Goal: Task Accomplishment & Management: Manage account settings

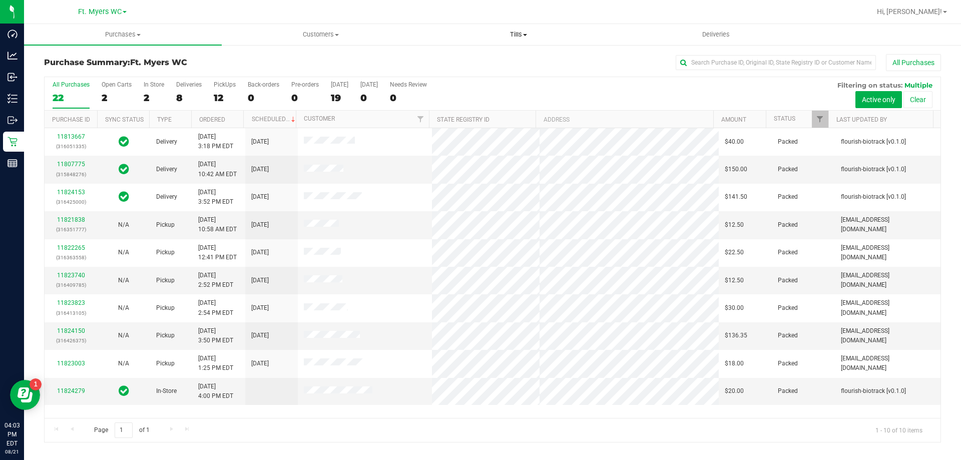
click at [499, 31] on span "Tills" at bounding box center [518, 34] width 197 height 9
click at [468, 65] on span "Manage tills" at bounding box center [453, 60] width 68 height 9
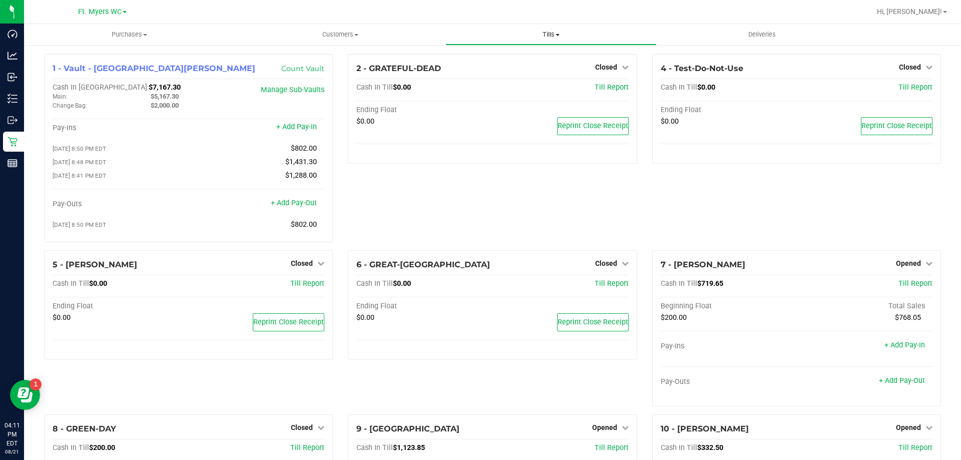
click at [556, 37] on span "Tills" at bounding box center [551, 34] width 210 height 9
click at [506, 61] on span "Manage tills" at bounding box center [479, 60] width 68 height 9
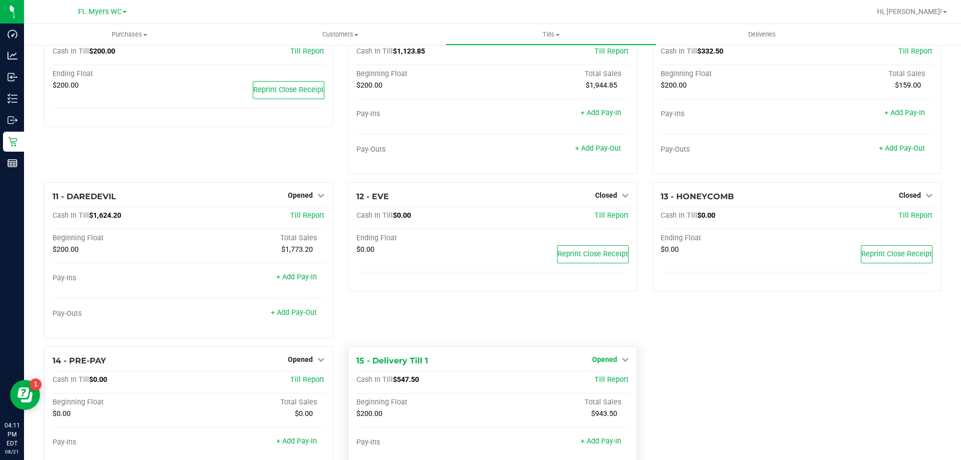
scroll to position [460, 0]
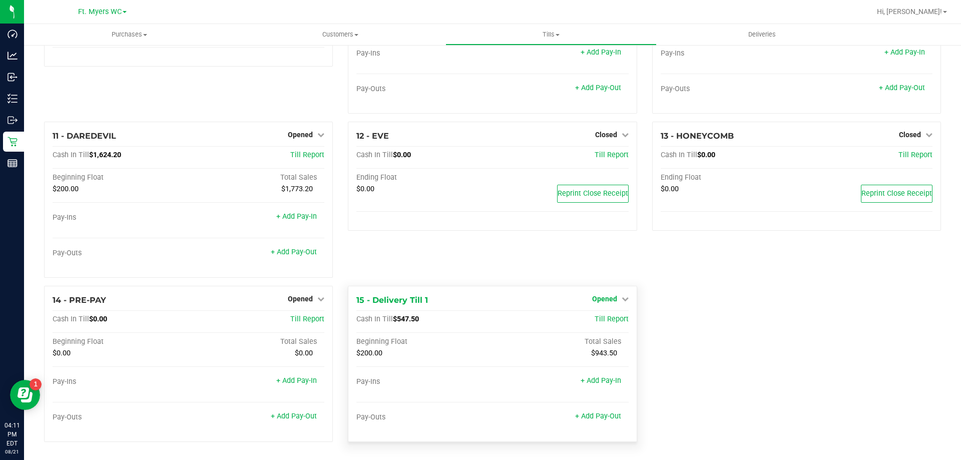
click at [601, 302] on span "Opened" at bounding box center [604, 299] width 25 height 8
click at [601, 316] on link "Close Till" at bounding box center [605, 319] width 27 height 8
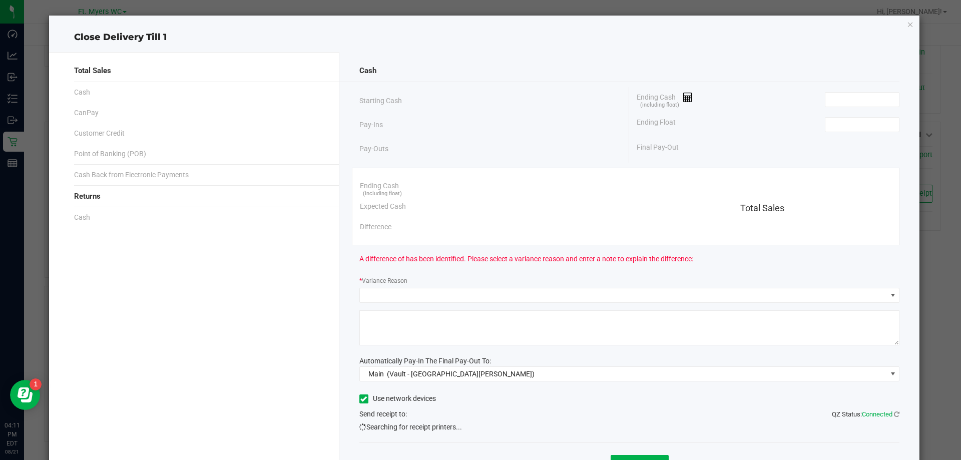
click at [815, 91] on div "Ending Cash (including float)" at bounding box center [768, 99] width 263 height 25
click at [835, 100] on input at bounding box center [862, 100] width 74 height 14
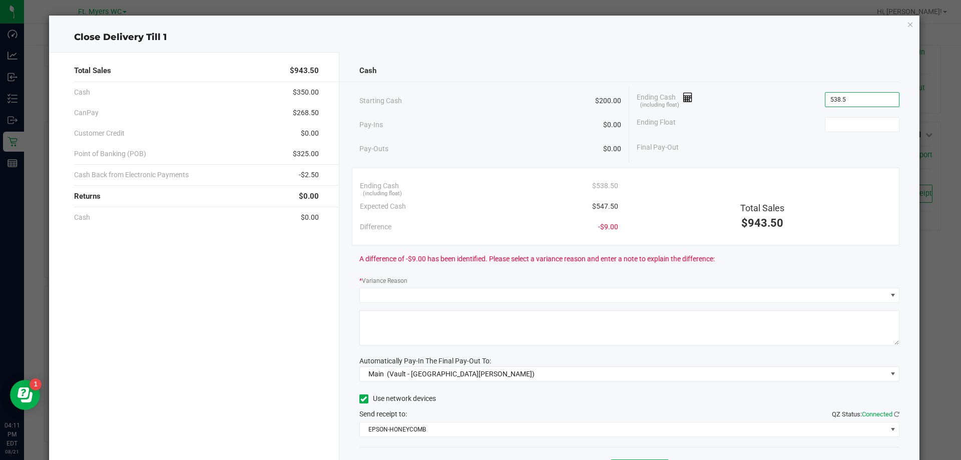
type input "538.50"
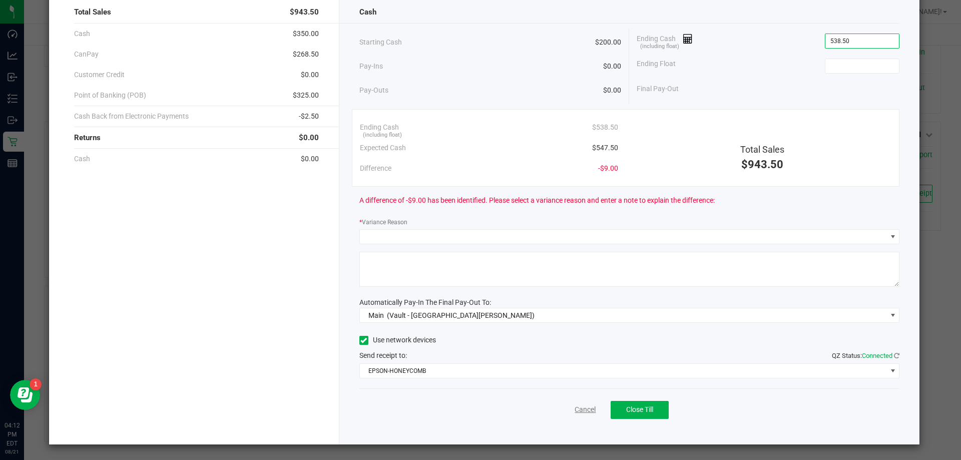
click at [581, 413] on link "Cancel" at bounding box center [584, 409] width 21 height 11
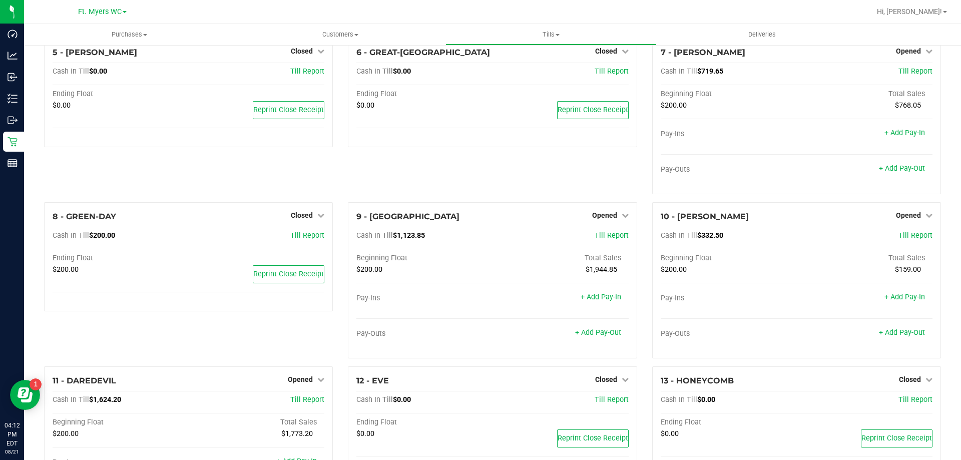
scroll to position [0, 0]
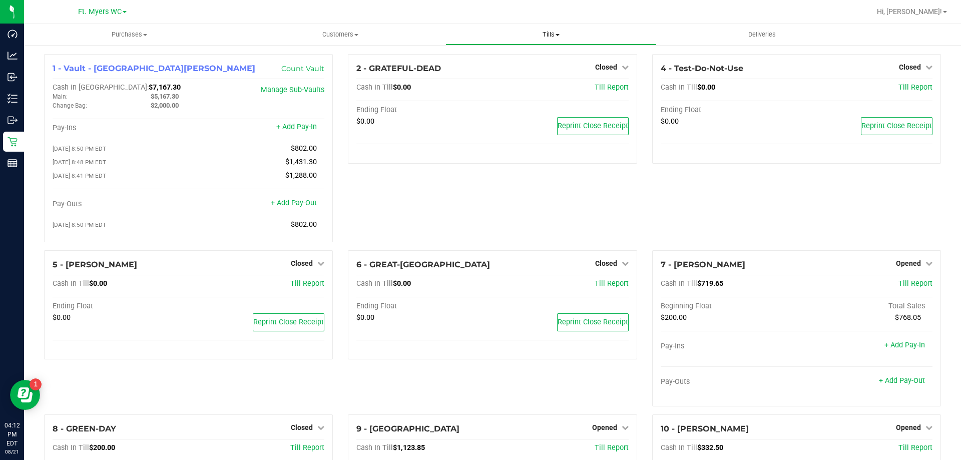
click at [561, 32] on span "Tills" at bounding box center [551, 34] width 210 height 9
click at [508, 60] on span "Manage tills" at bounding box center [479, 60] width 68 height 9
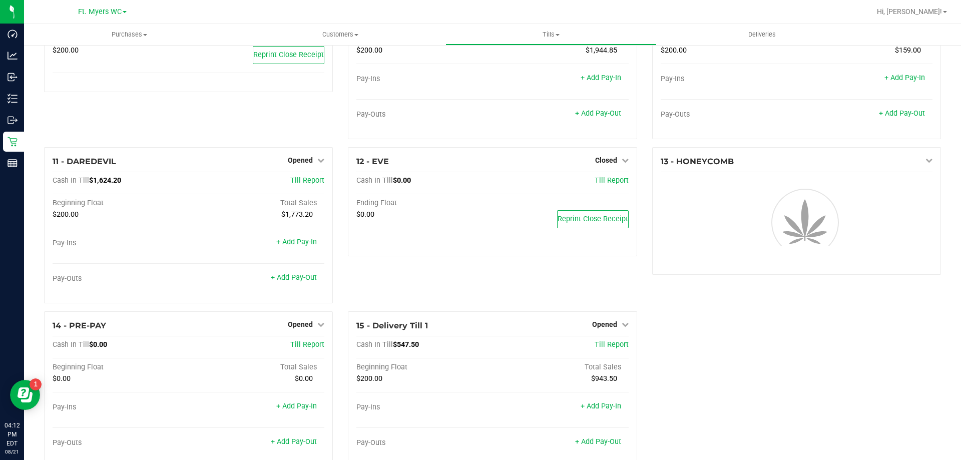
scroll to position [460, 0]
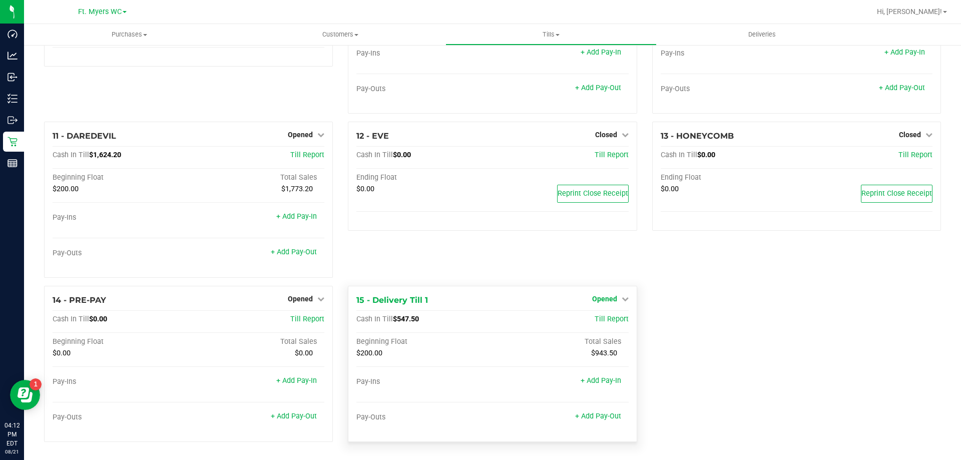
click at [610, 296] on span "Opened" at bounding box center [604, 299] width 25 height 8
click at [610, 316] on link "Close Till" at bounding box center [605, 319] width 27 height 8
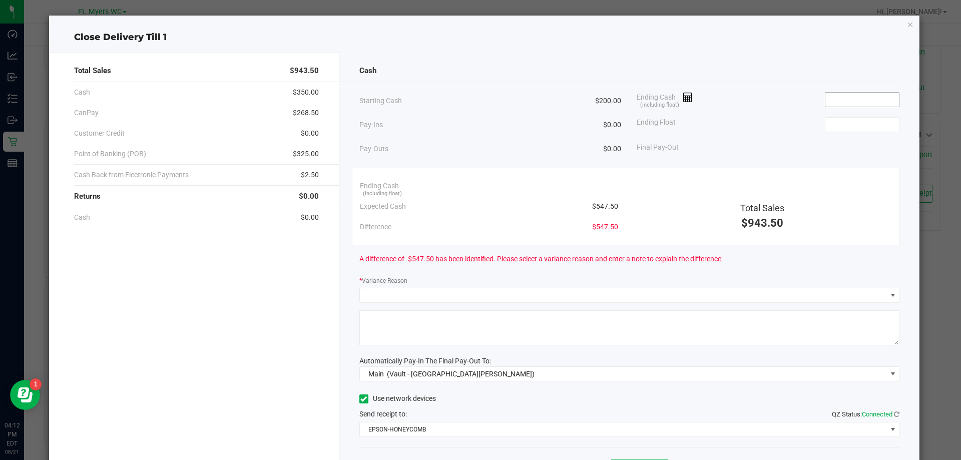
click at [848, 100] on input at bounding box center [862, 100] width 74 height 14
type input "$538.50"
type input "$200.00"
click at [425, 83] on div "Cash Starting Cash $200.00 Pay-Ins $0.00 Pay-Outs $0.00 Ending Cash (including …" at bounding box center [629, 277] width 580 height 451
click at [783, 86] on div "Cash Starting Cash $200.00 Pay-Ins $0.00 Pay-Outs $0.00 Ending Cash (including …" at bounding box center [629, 277] width 580 height 451
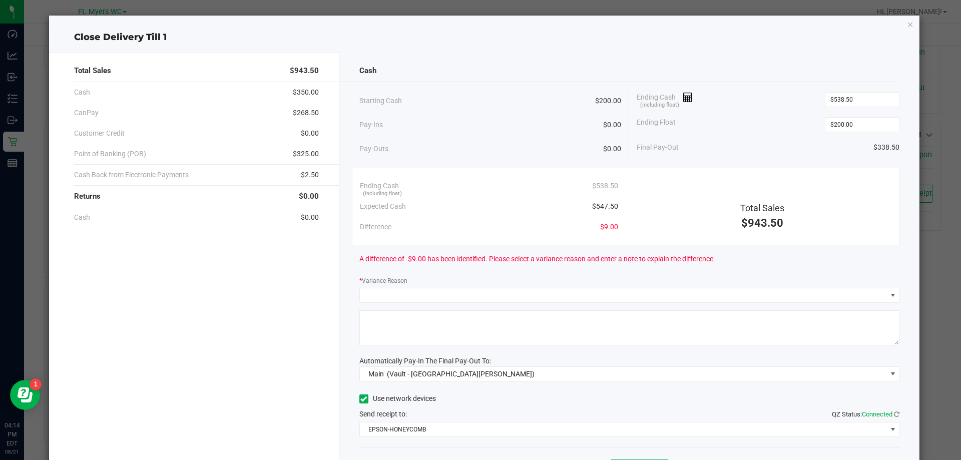
click at [804, 83] on div "Cash Starting Cash $200.00 Pay-Ins $0.00 Pay-Outs $0.00 Ending Cash (including …" at bounding box center [629, 277] width 580 height 451
click at [866, 93] on input "$538.50" at bounding box center [862, 100] width 74 height 14
type input "3"
type input "$546.50"
type input "200"
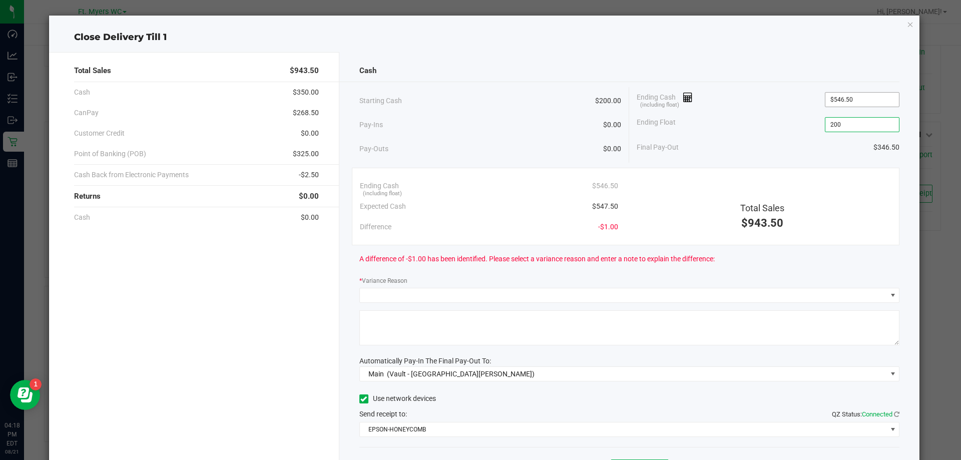
click at [853, 97] on input "$546.50" at bounding box center [862, 100] width 74 height 14
type input "546.5"
type input "$200.00"
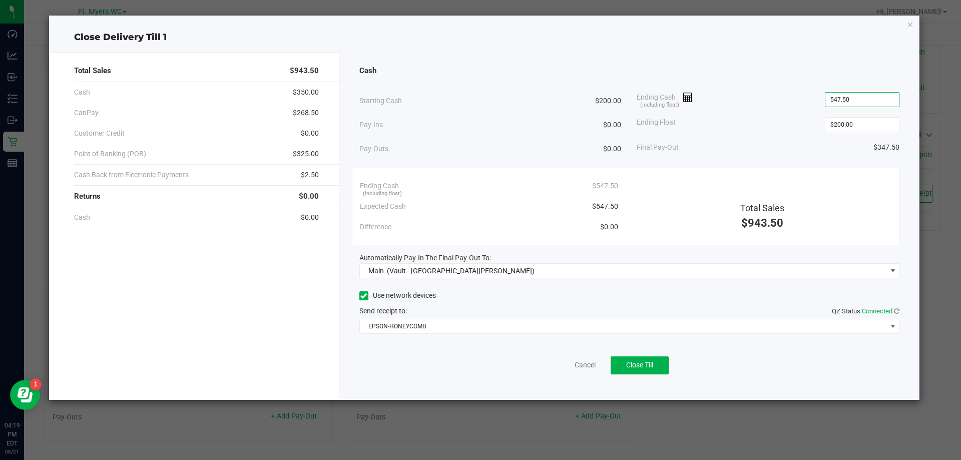
type input "$547.50"
click at [746, 107] on div "Ending Cash (including float) $547.50" at bounding box center [768, 99] width 263 height 25
type input "$200.00"
click at [647, 358] on button "Close Till" at bounding box center [639, 365] width 58 height 18
click at [667, 372] on button "Reprint Closing Receipt" at bounding box center [656, 365] width 103 height 18
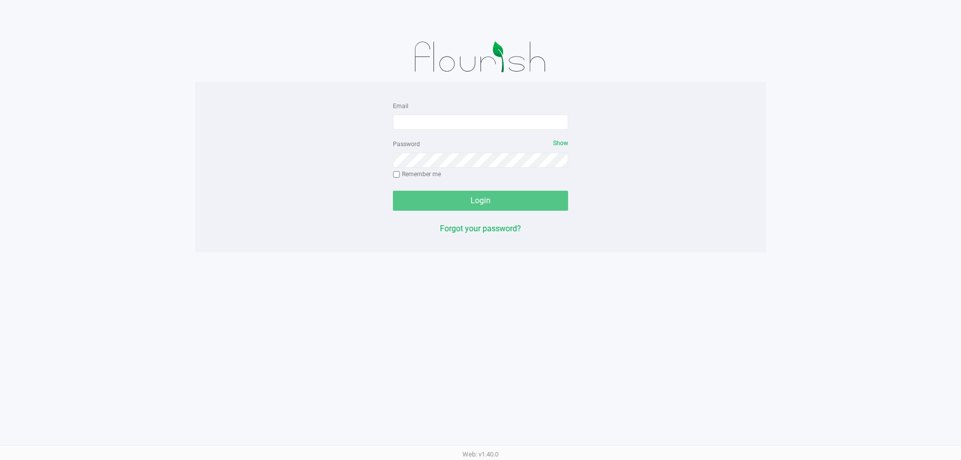
click at [435, 112] on div "Email" at bounding box center [480, 115] width 175 height 30
click at [437, 120] on input "Email" at bounding box center [480, 122] width 175 height 15
type input "[EMAIL_ADDRESS][DOMAIN_NAME]"
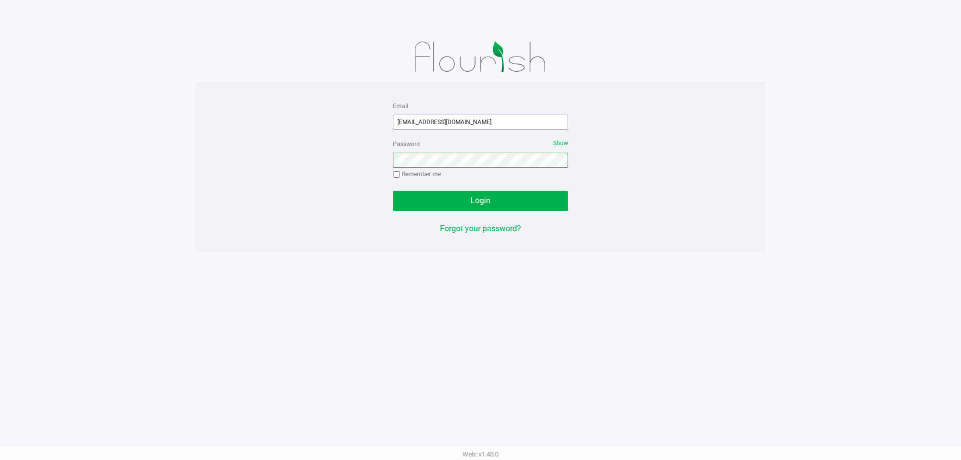
click at [393, 191] on button "Login" at bounding box center [480, 201] width 175 height 20
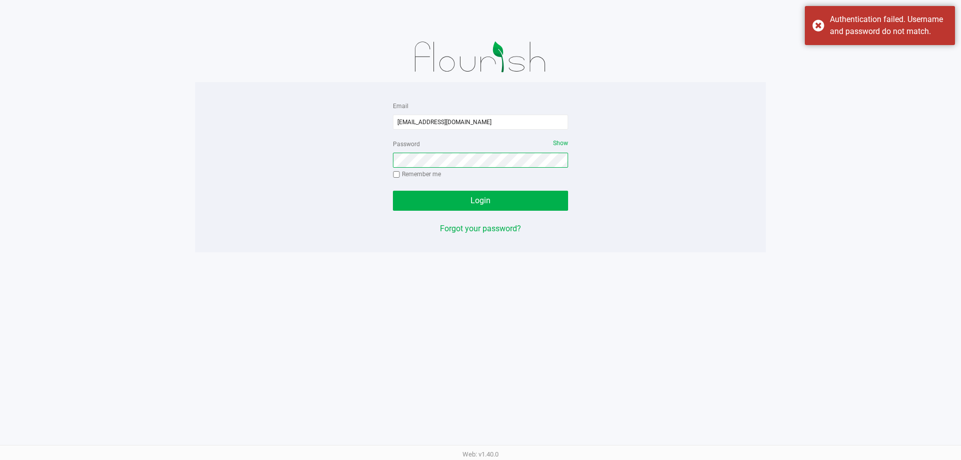
click at [393, 191] on button "Login" at bounding box center [480, 201] width 175 height 20
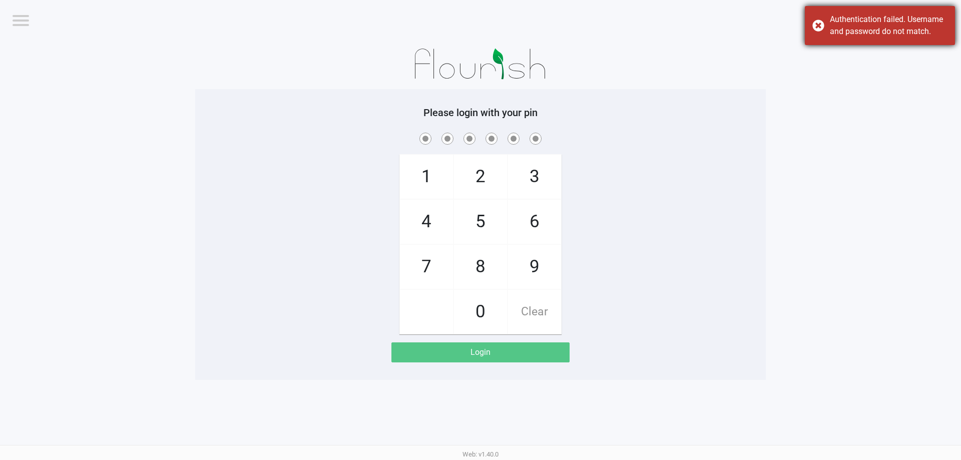
click at [909, 29] on div "Authentication failed. Username and password do not match." at bounding box center [889, 26] width 118 height 24
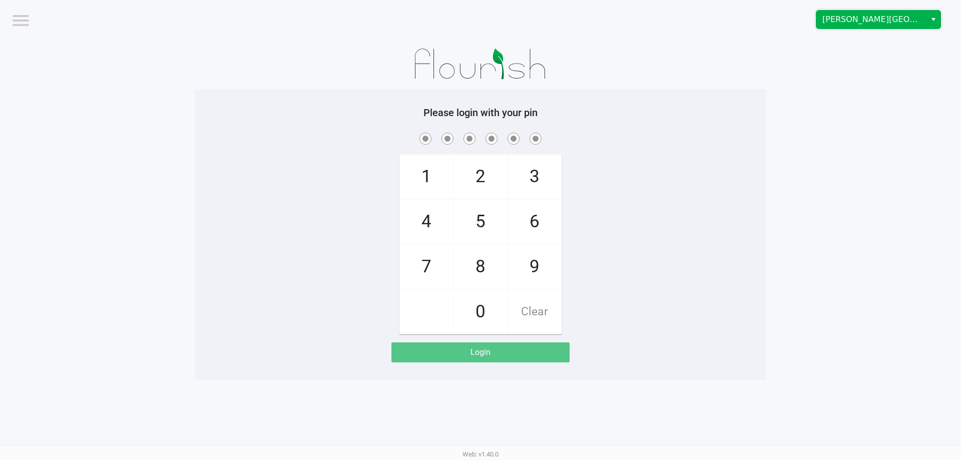
click at [833, 16] on span "[PERSON_NAME][GEOGRAPHIC_DATA]" at bounding box center [871, 20] width 98 height 12
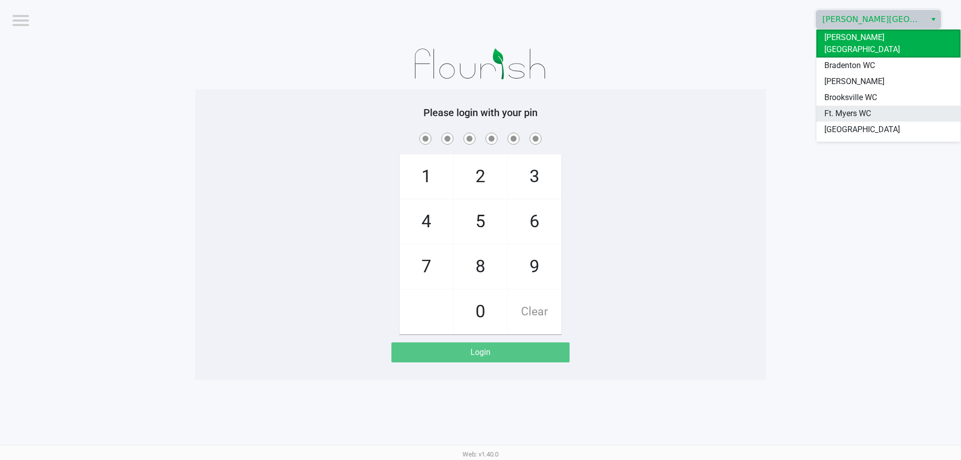
click at [822, 106] on li "Ft. Myers WC" at bounding box center [888, 114] width 144 height 16
click at [788, 93] on app-pos-login-wrapper "Logout [PERSON_NAME][GEOGRAPHIC_DATA] WC Please login with your pin 1 4 7 2 5 8…" at bounding box center [480, 190] width 961 height 380
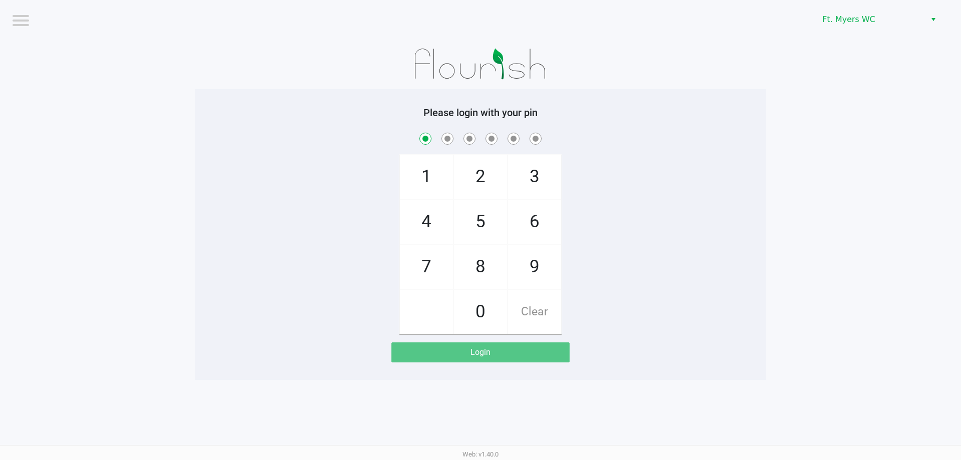
checkbox input "true"
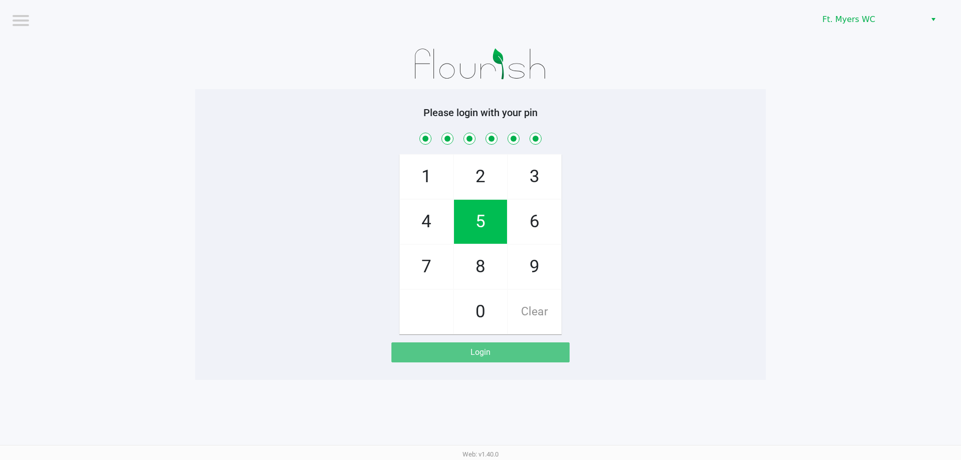
checkbox input "true"
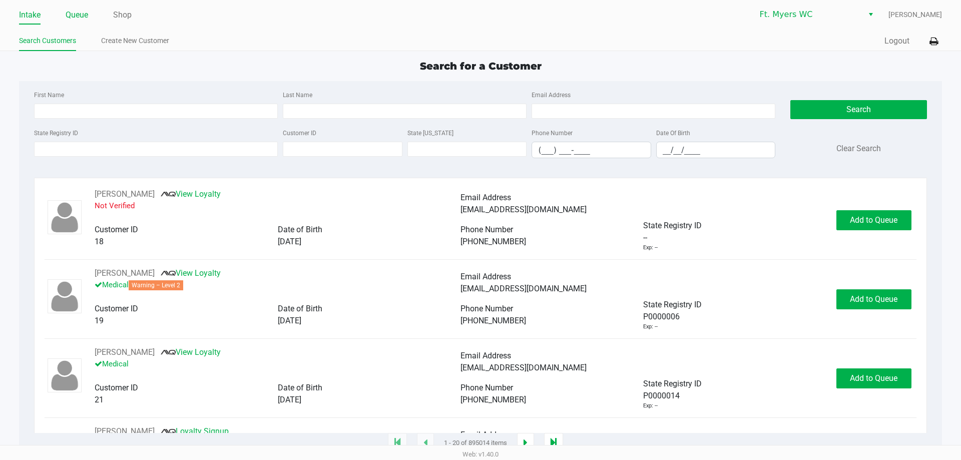
click at [88, 10] on link "Queue" at bounding box center [77, 15] width 23 height 14
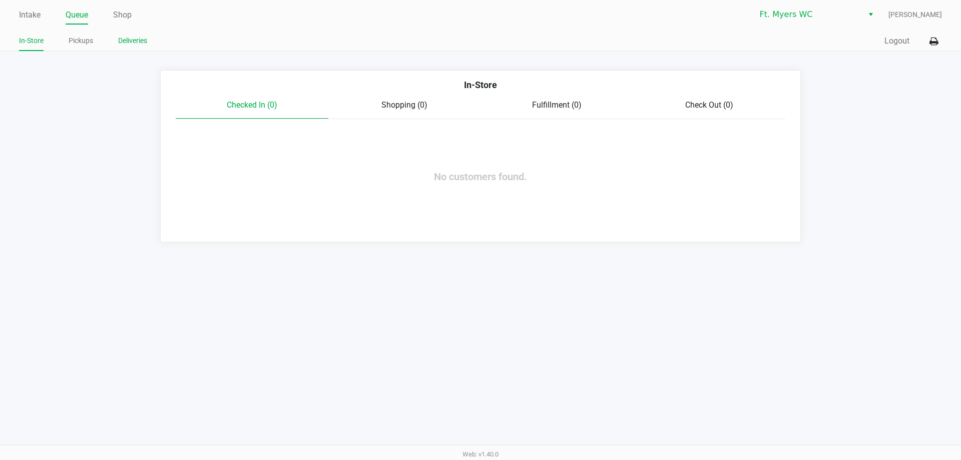
click at [129, 41] on link "Deliveries" at bounding box center [132, 41] width 29 height 13
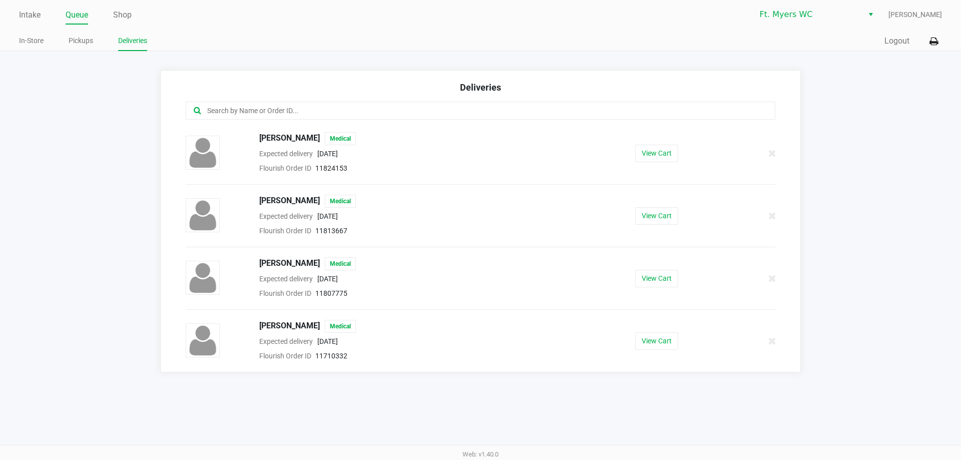
drag, startPoint x: 123, startPoint y: 136, endPoint x: 133, endPoint y: 240, distance: 105.1
drag, startPoint x: 133, startPoint y: 240, endPoint x: 133, endPoint y: 164, distance: 76.1
click at [133, 164] on app-deliveries "Deliveries [PERSON_NAME] Medical Expected delivery [DATE] Flourish Order ID 118…" at bounding box center [480, 221] width 961 height 302
click at [96, 214] on app-deliveries "Deliveries [PERSON_NAME] Medical Expected delivery [DATE] Flourish Order ID 118…" at bounding box center [480, 221] width 961 height 302
click at [123, 8] on li "Shop" at bounding box center [122, 16] width 19 height 18
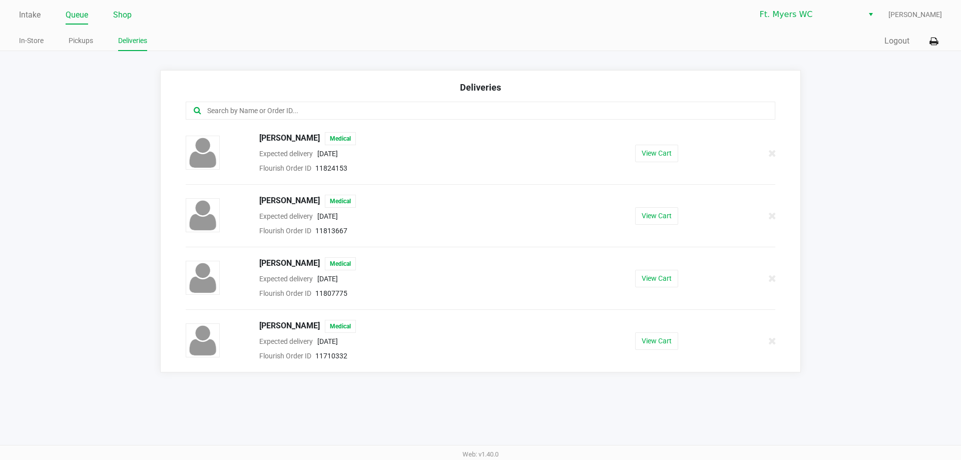
click at [128, 12] on link "Shop" at bounding box center [122, 15] width 19 height 14
